Goal: Communication & Community: Answer question/provide support

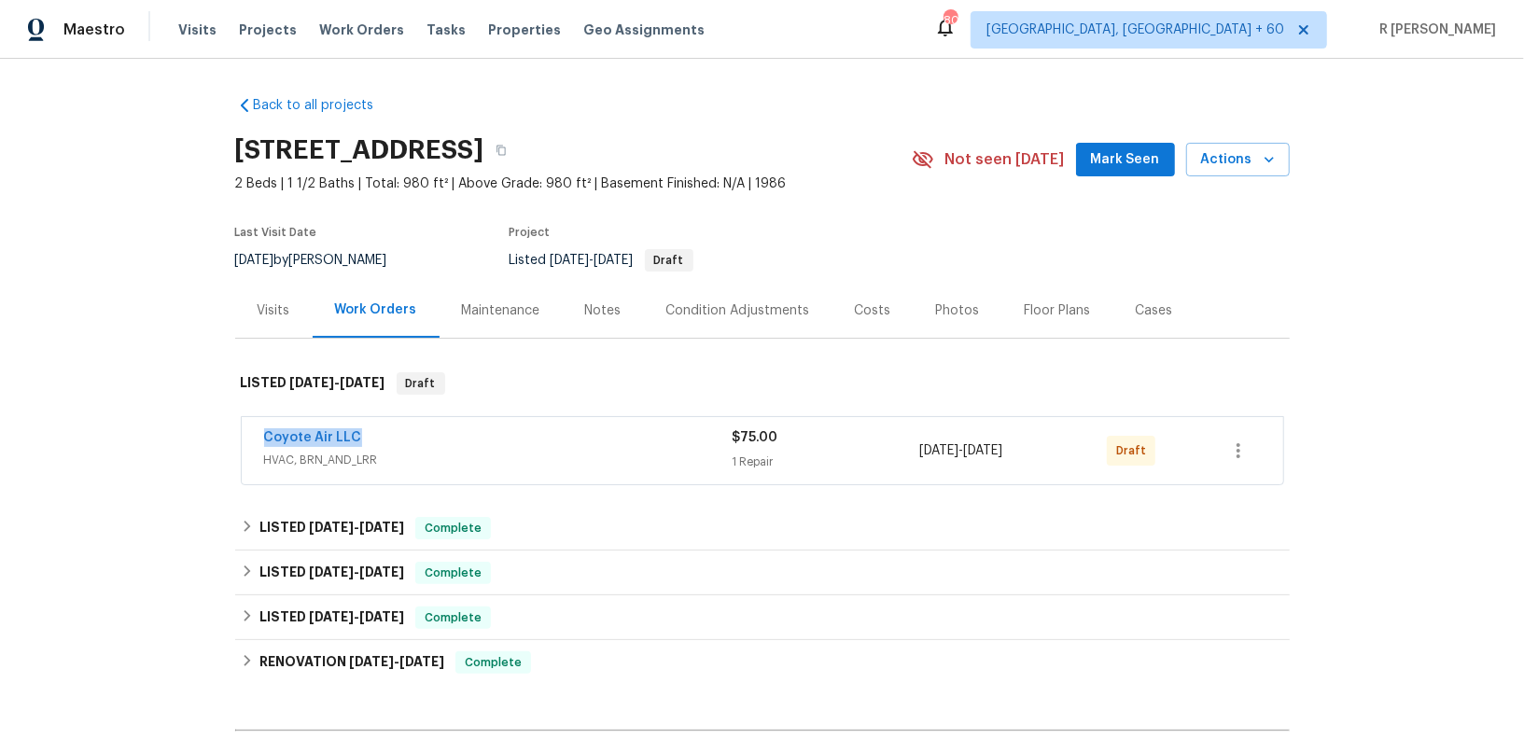
drag, startPoint x: 384, startPoint y: 430, endPoint x: 203, endPoint y: 430, distance: 181.0
click at [203, 430] on div "Back to all projects [STREET_ADDRESS] 2 Beds | 1 1/2 Baths | Total: 980 ft² | A…" at bounding box center [762, 399] width 1524 height 680
copy link "Coyote Air LLC"
click at [273, 440] on link "Coyote Air LLC" at bounding box center [313, 437] width 98 height 13
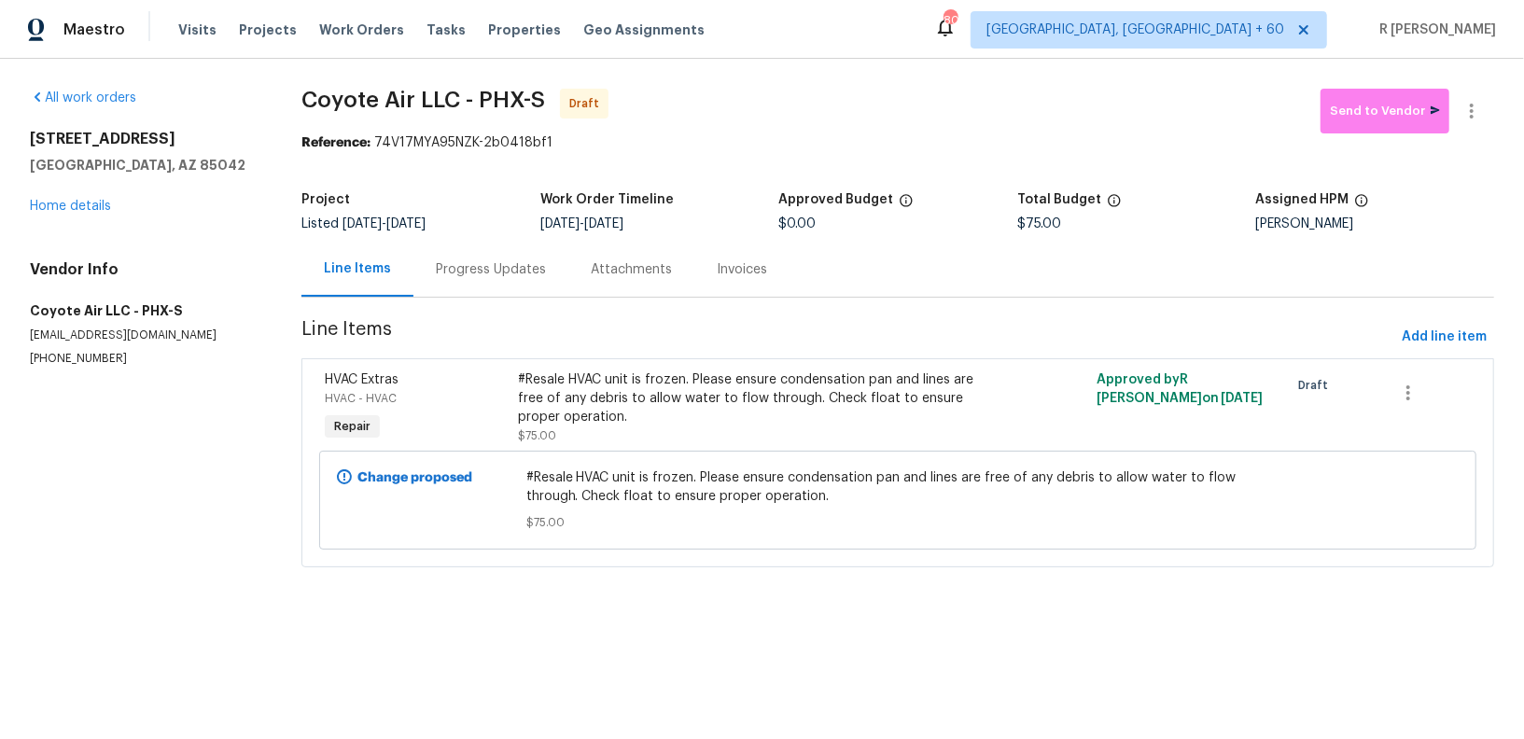
click at [518, 280] on div "Progress Updates" at bounding box center [490, 269] width 155 height 55
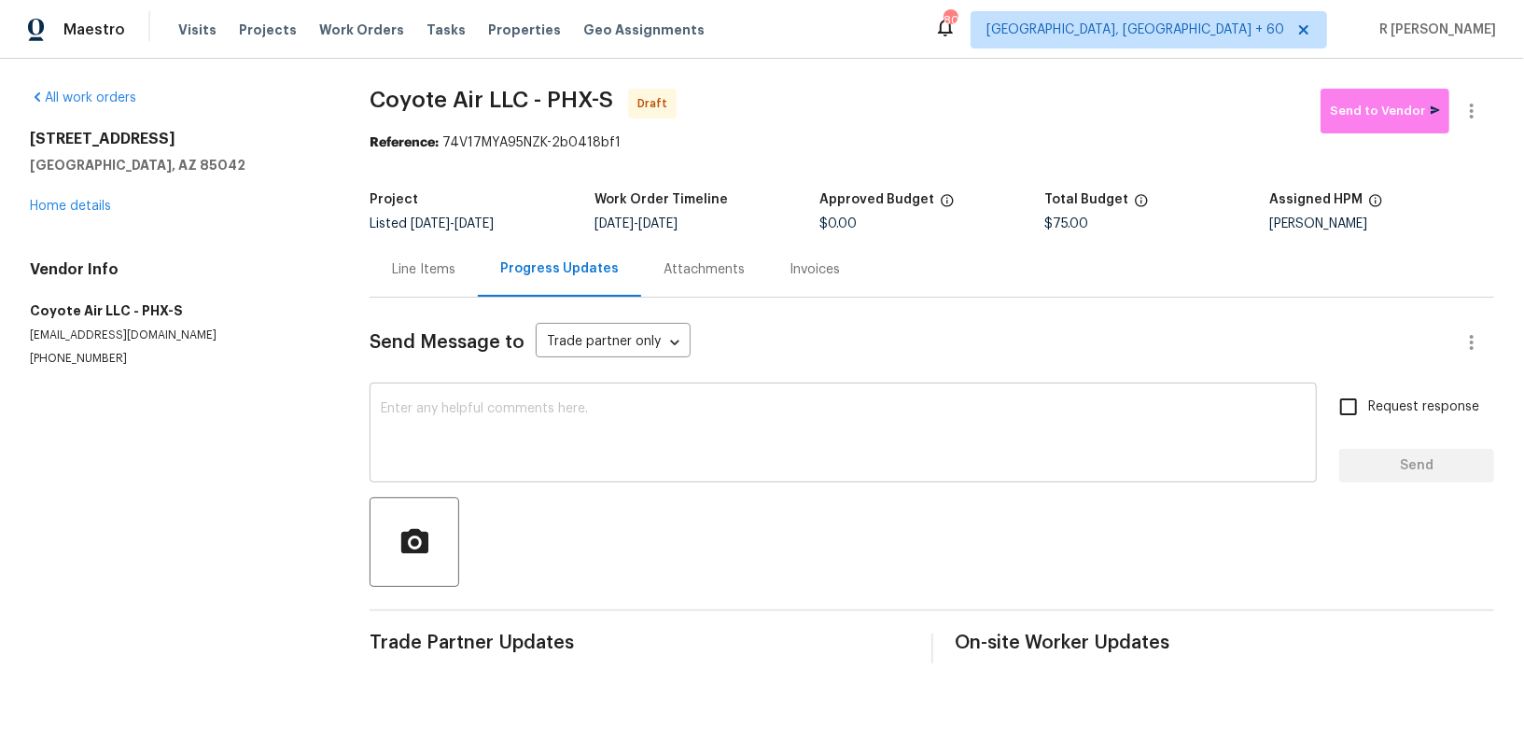
click at [778, 481] on div "x ​" at bounding box center [843, 434] width 947 height 95
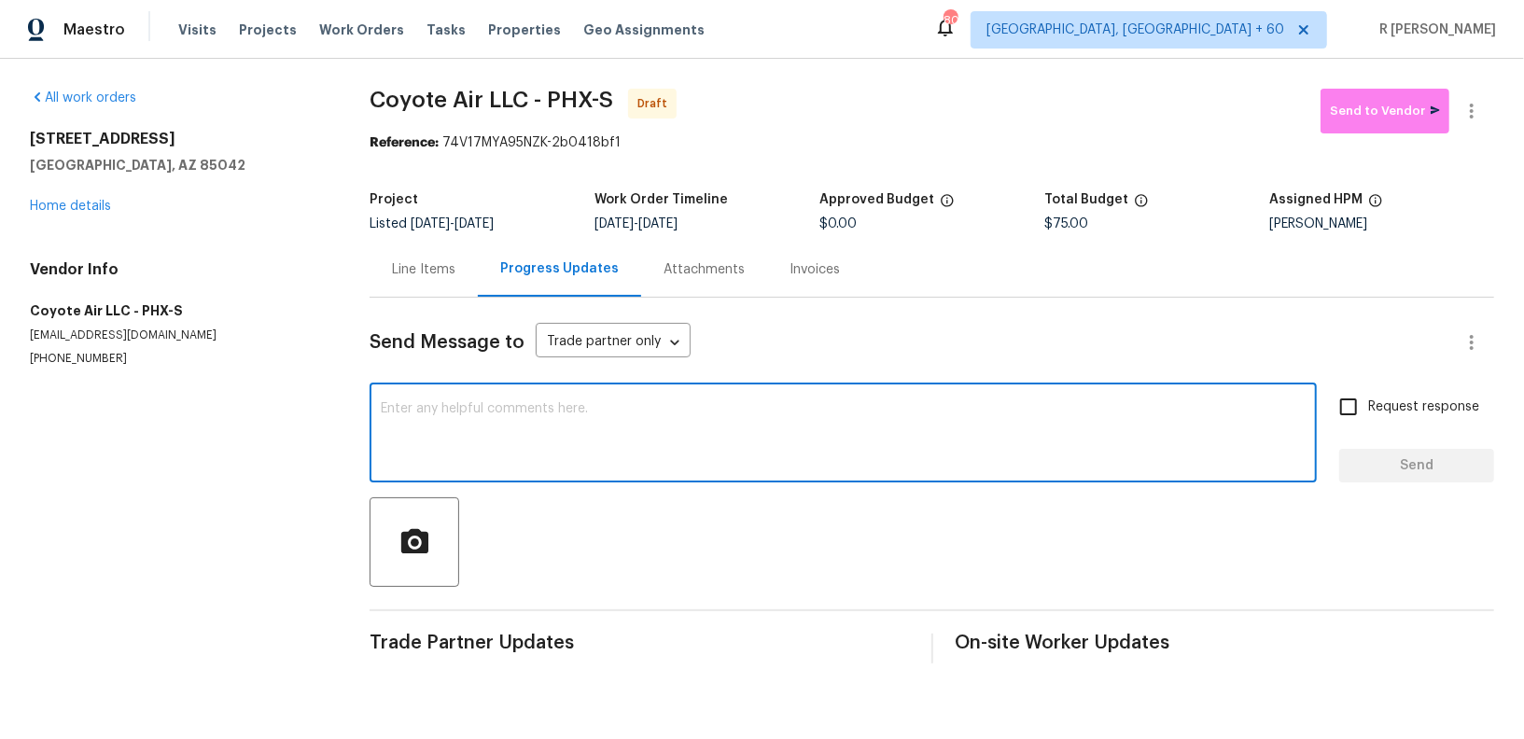
click at [777, 477] on div "x ​" at bounding box center [843, 434] width 947 height 95
paste textarea "Hi this is (Yogesh) with Opendoor. I’m confirming you received the WO for the p…"
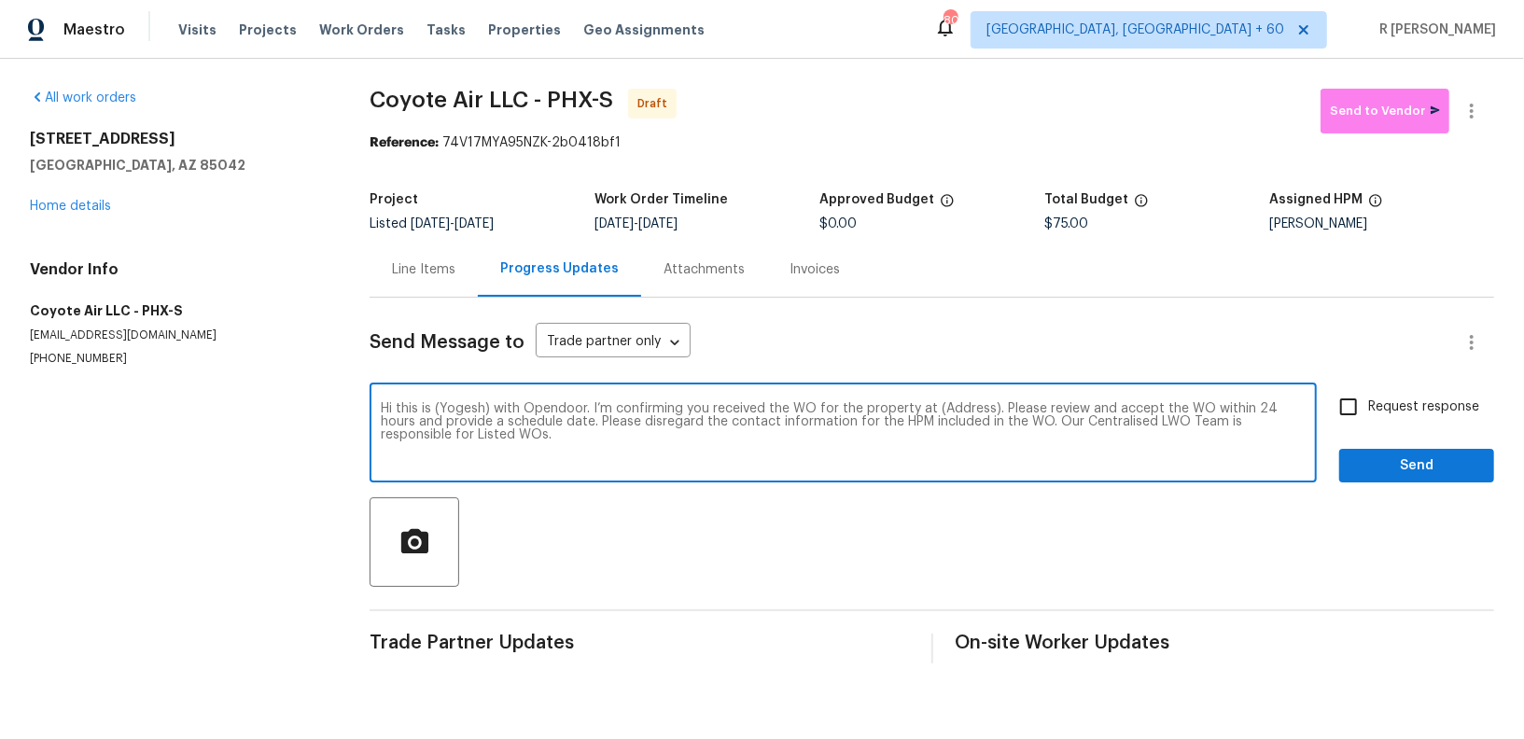
click at [946, 412] on textarea "Hi this is (Yogesh) with Opendoor. I’m confirming you received the WO for the p…" at bounding box center [843, 434] width 925 height 65
paste textarea "[STREET_ADDRESS]"
type textarea "Hi this is (Yogesh) with Opendoor. I’m confirming you received the WO for the p…"
click at [1407, 391] on label "Request response" at bounding box center [1404, 406] width 150 height 39
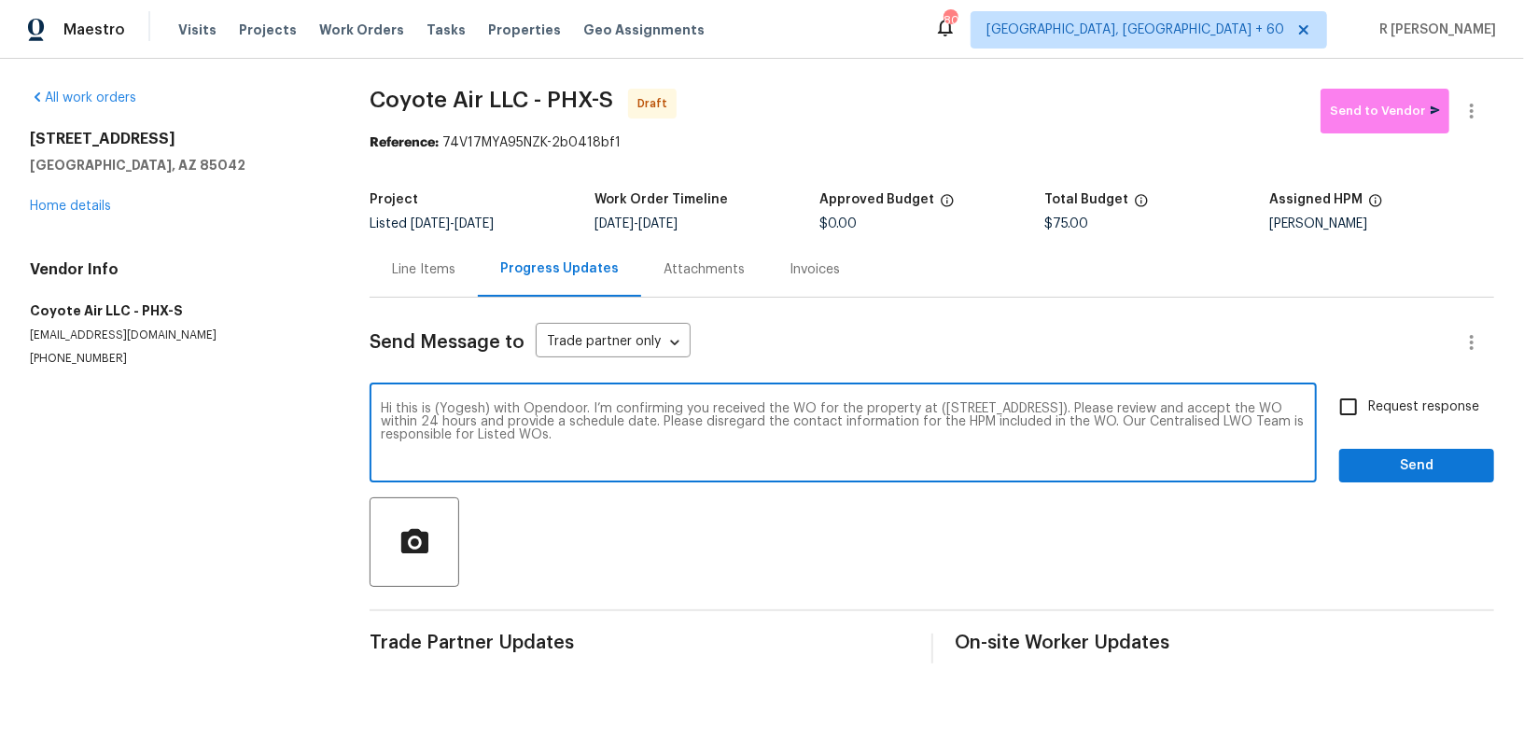
click at [1368, 391] on input "Request response" at bounding box center [1348, 406] width 39 height 39
checkbox input "true"
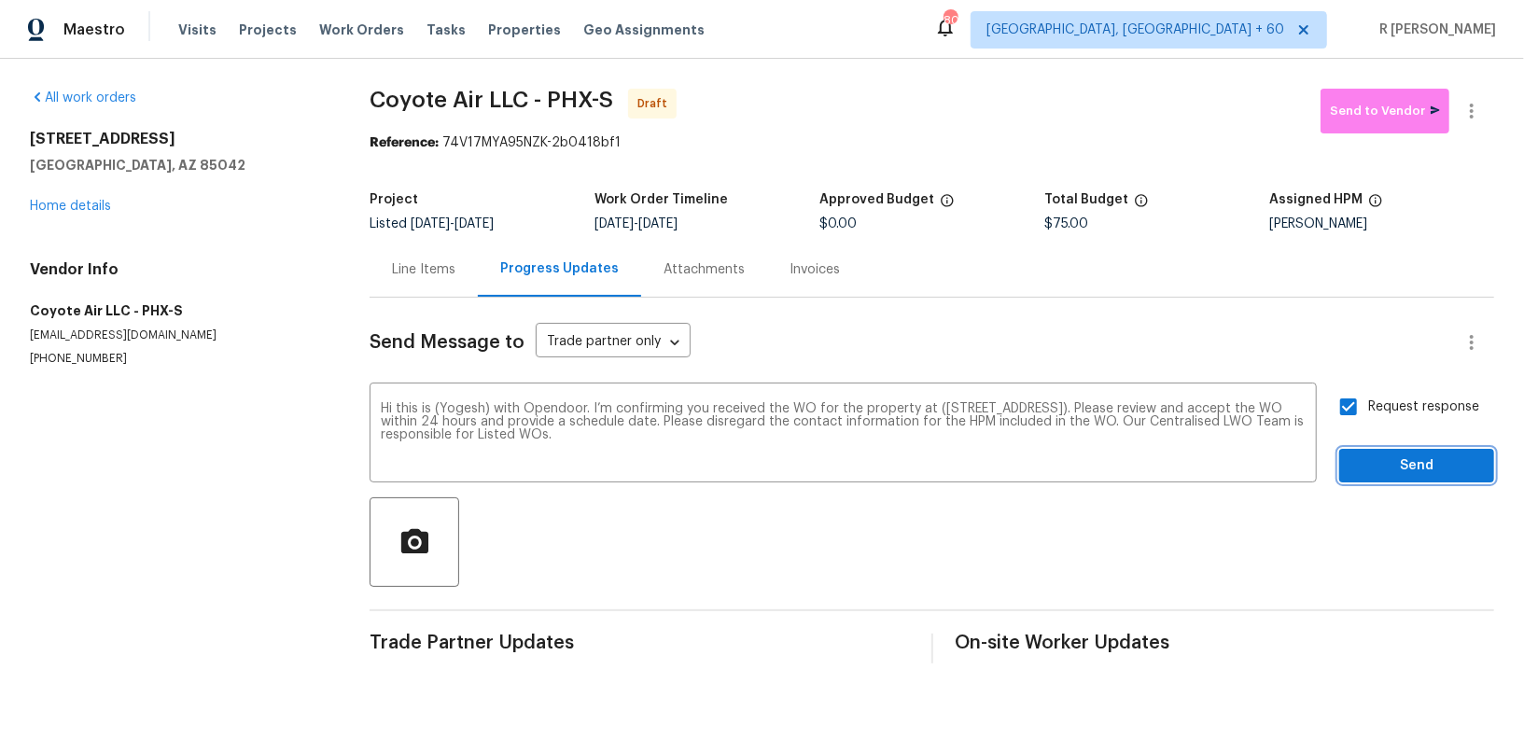
click at [1403, 454] on span "Send" at bounding box center [1416, 465] width 125 height 23
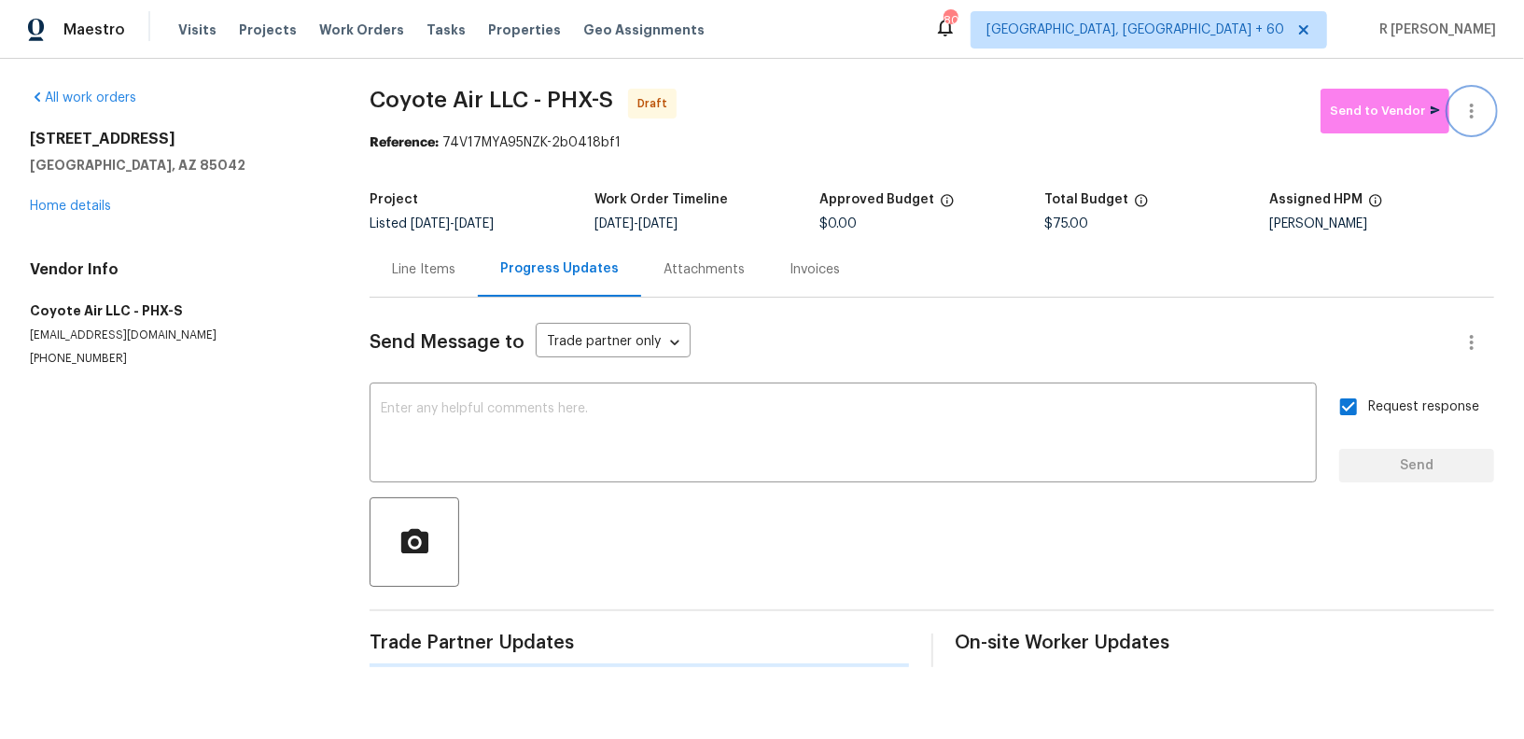
click at [1474, 102] on icon "button" at bounding box center [1471, 111] width 22 height 22
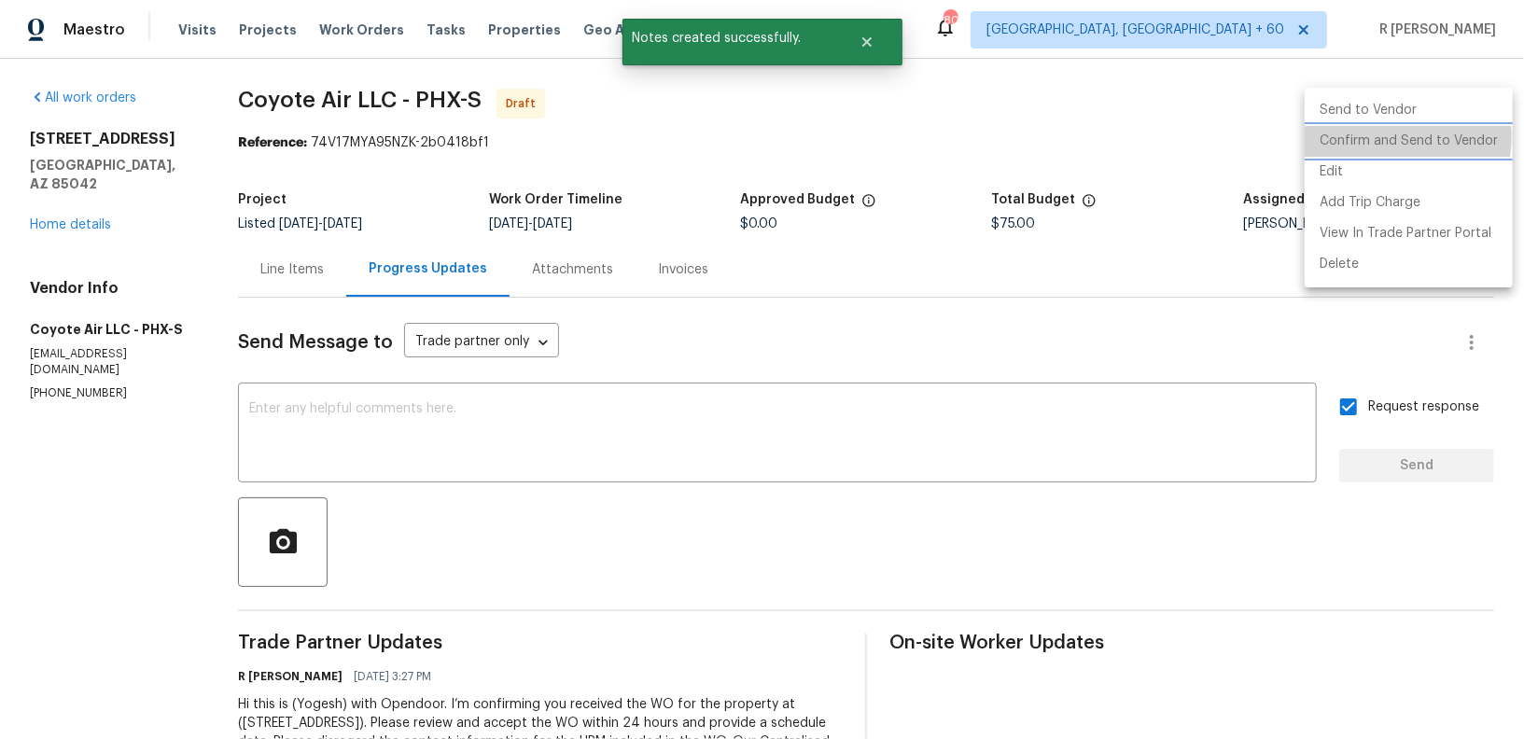
click at [1386, 137] on li "Confirm and Send to Vendor" at bounding box center [1409, 141] width 208 height 31
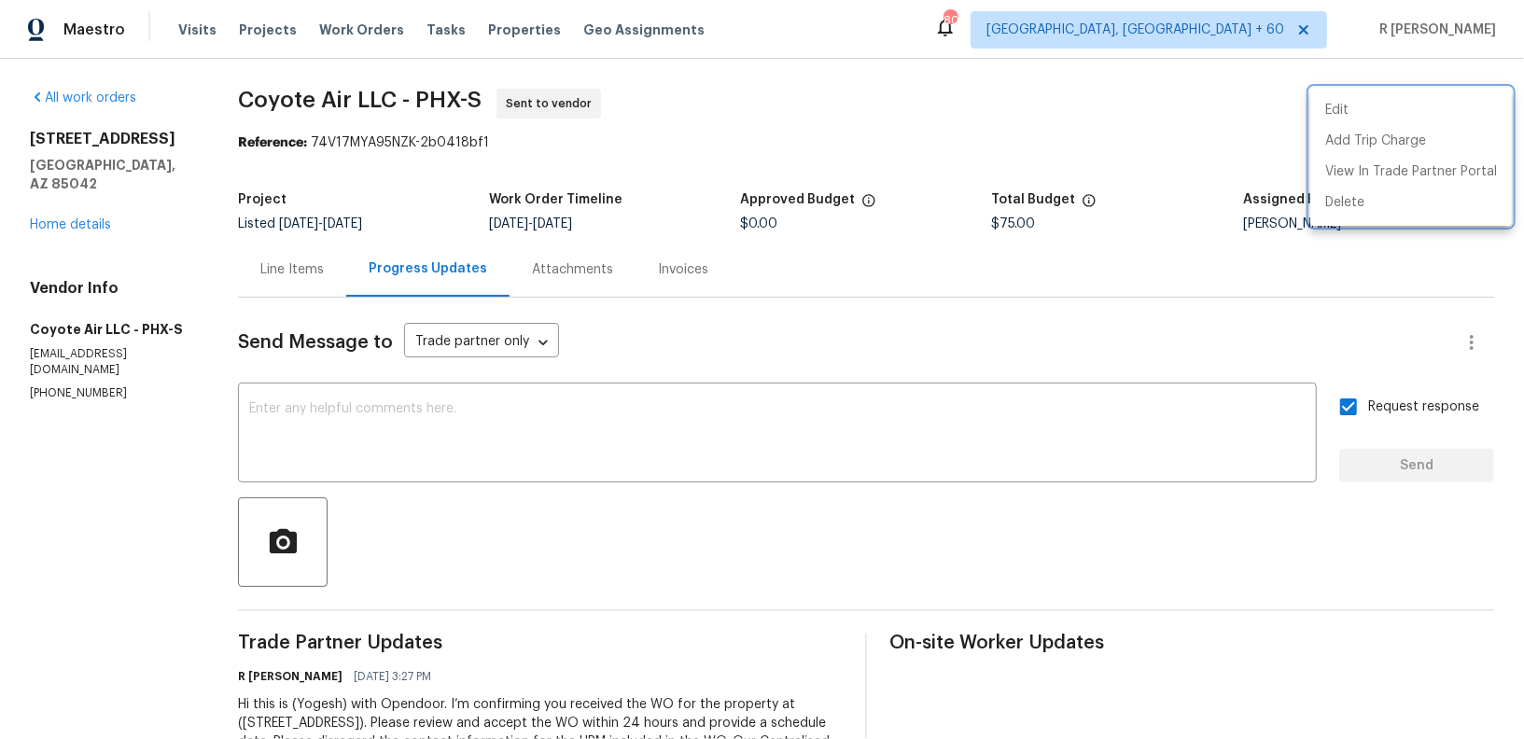
click at [394, 105] on div at bounding box center [762, 369] width 1524 height 739
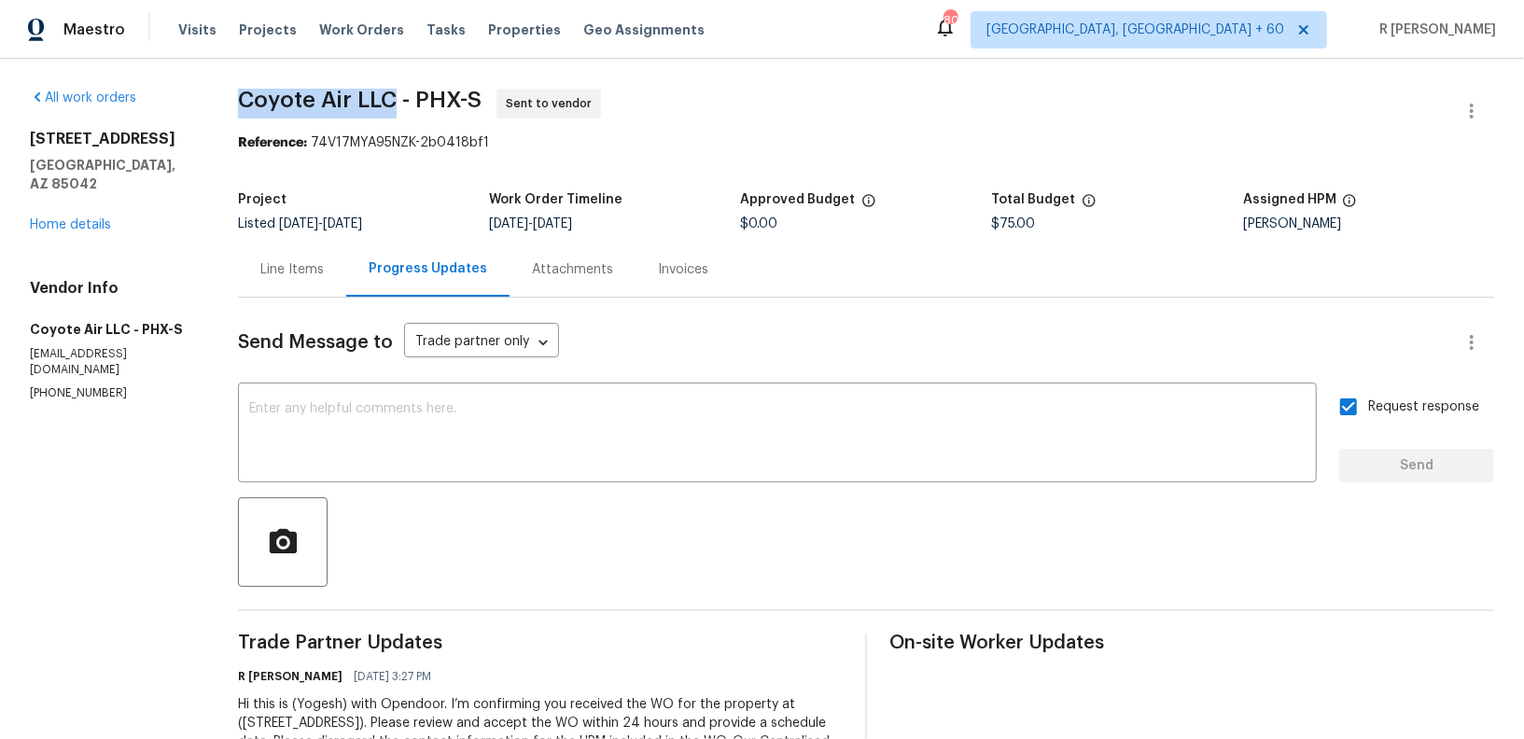
drag, startPoint x: 384, startPoint y: 102, endPoint x: 219, endPoint y: 102, distance: 165.2
click at [219, 102] on div "All work orders [STREET_ADDRESS] Home details Vendor Info Coyote Air LLC - PHX-…" at bounding box center [762, 440] width 1524 height 763
copy span "Coyote Air LLC"
click at [334, 268] on div "Line Items" at bounding box center [292, 269] width 108 height 55
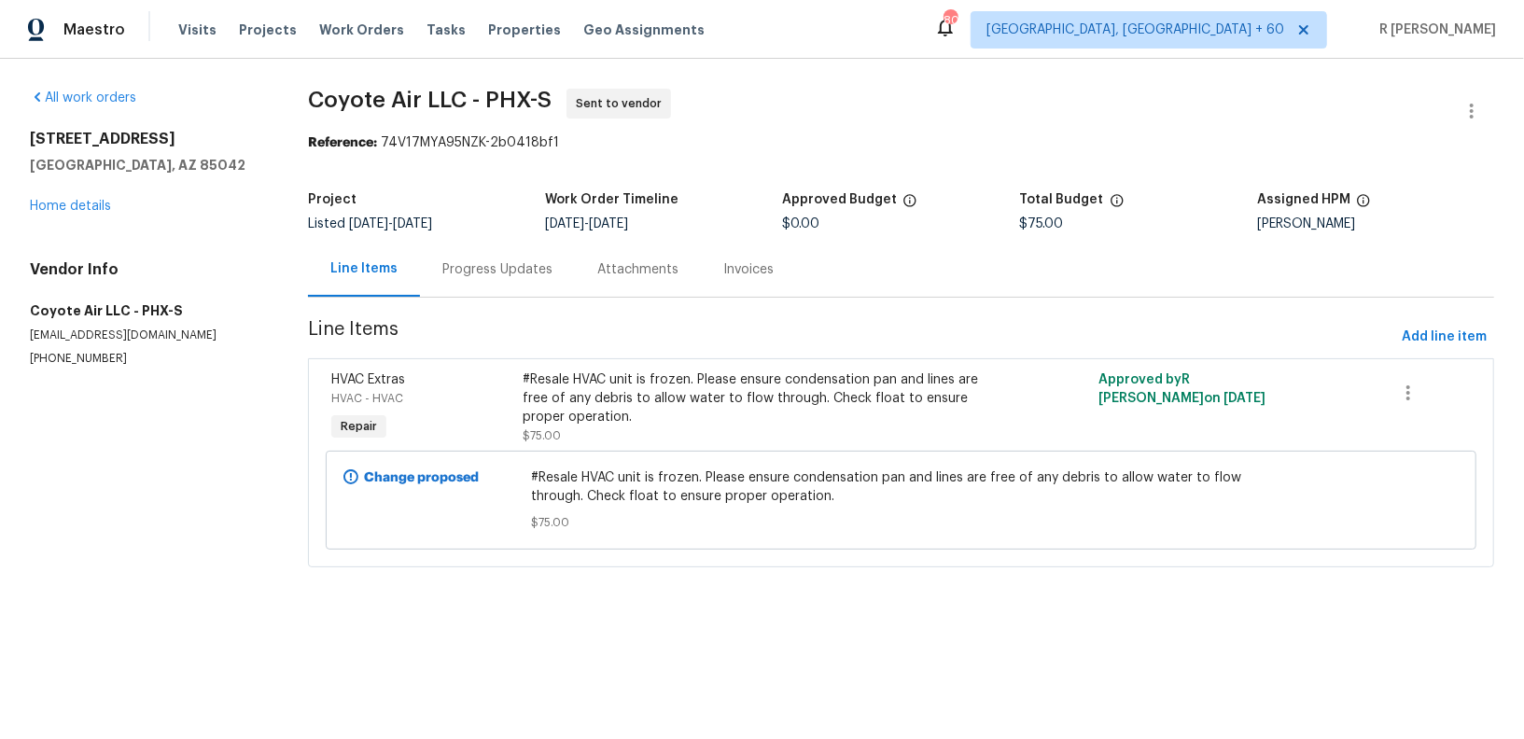
click at [885, 459] on div "Change proposed #Resale HVAC unit is frozen. Please ensure condensation pan and…" at bounding box center [901, 500] width 1151 height 99
click at [768, 408] on div "#Resale HVAC unit is frozen. Please ensure condensation pan and lines are free …" at bounding box center [757, 398] width 468 height 56
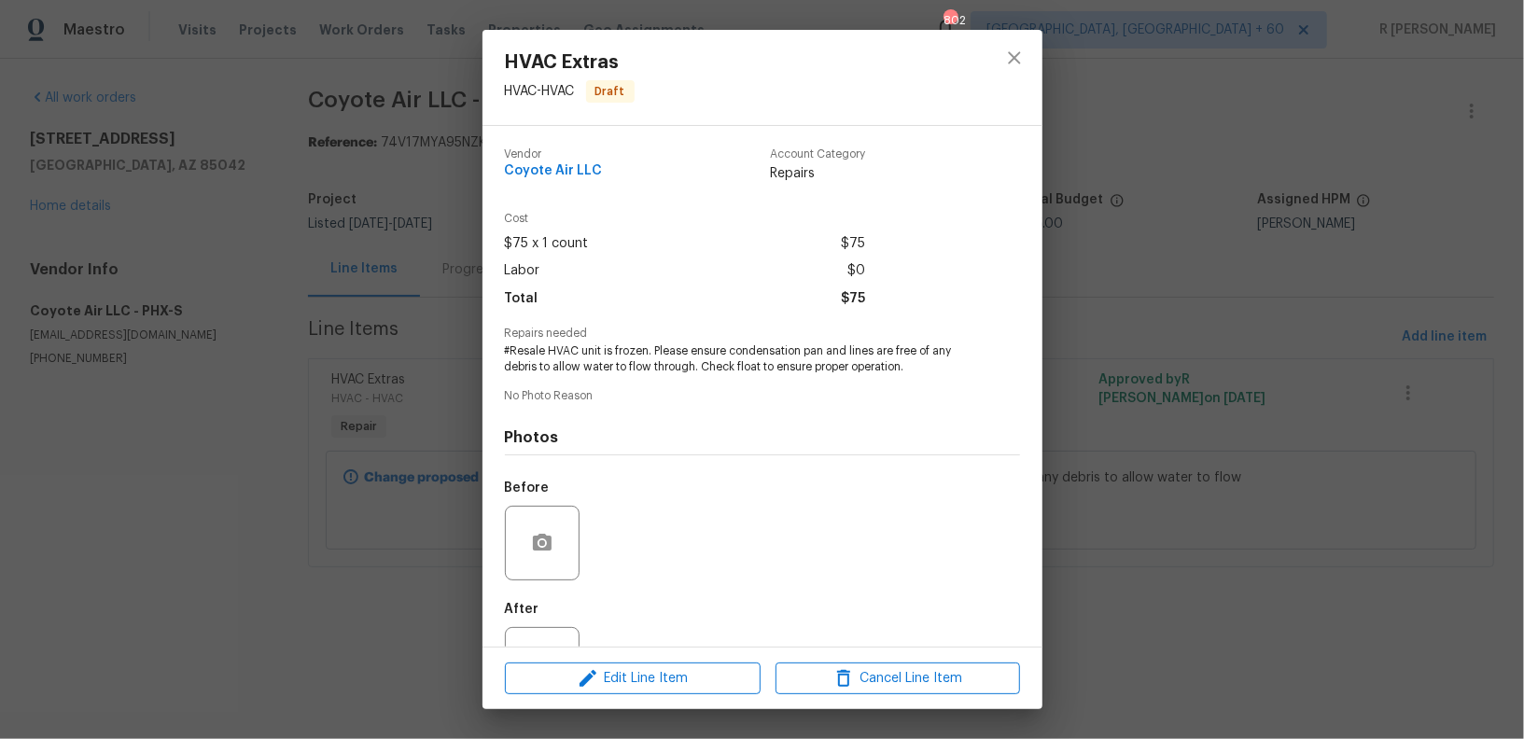
click at [667, 356] on span "#Resale HVAC unit is frozen. Please ensure condensation pan and lines are free …" at bounding box center [737, 359] width 464 height 32
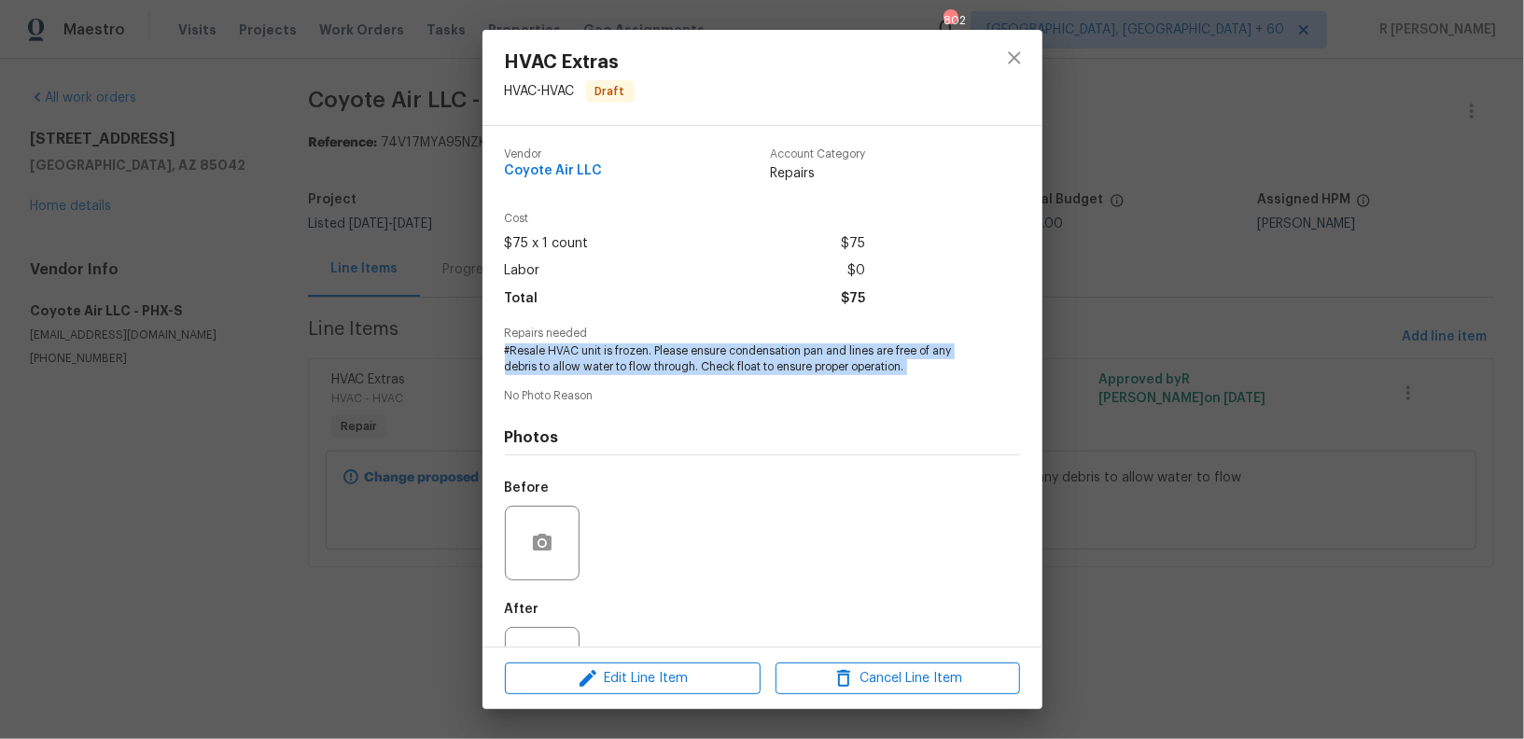
click at [667, 356] on span "#Resale HVAC unit is frozen. Please ensure condensation pan and lines are free …" at bounding box center [737, 359] width 464 height 32
copy span "#Resale HVAC unit is frozen. Please ensure condensation pan and lines are free …"
